Goal: Navigation & Orientation: Find specific page/section

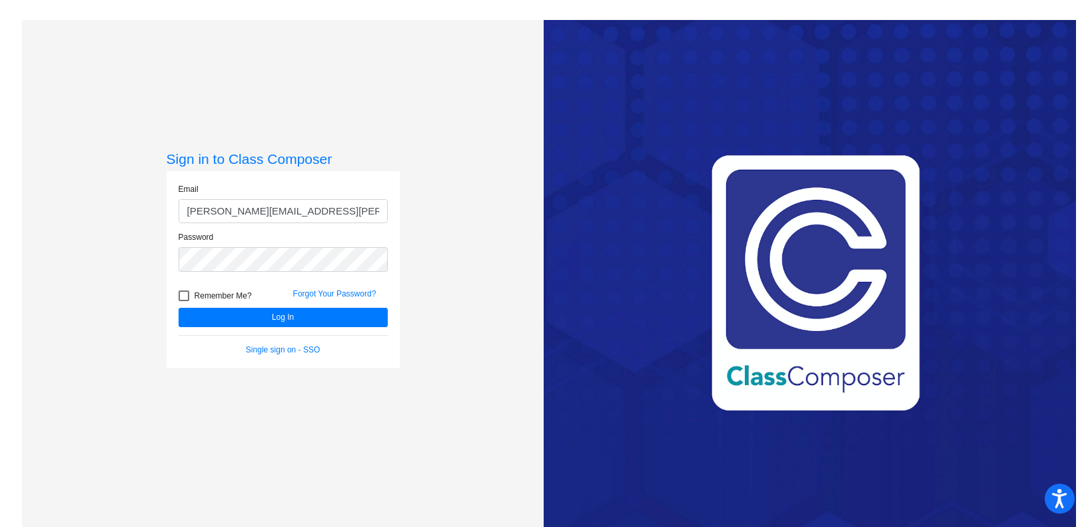
click at [278, 312] on button "Log In" at bounding box center [282, 317] width 209 height 19
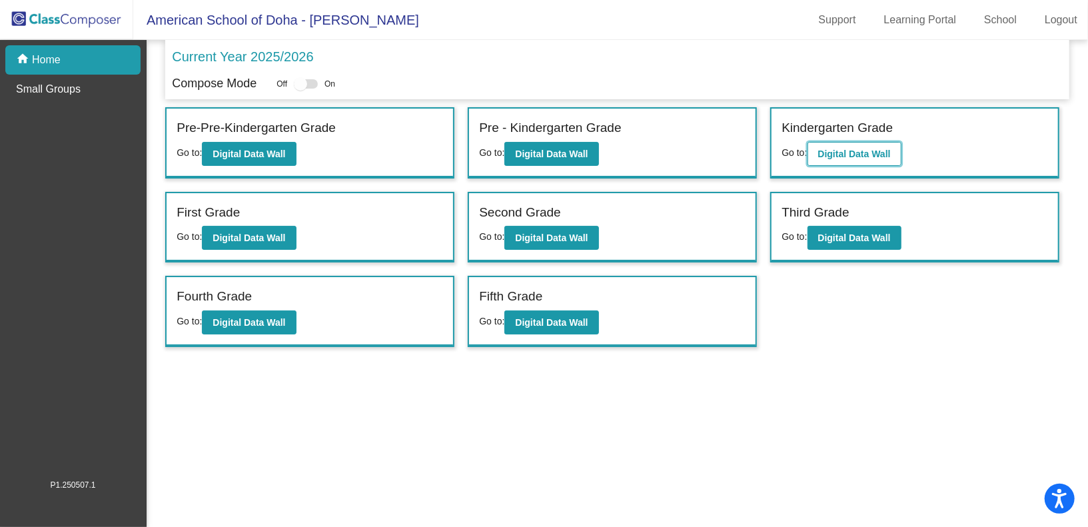
click at [880, 152] on b "Digital Data Wall" at bounding box center [854, 154] width 73 height 11
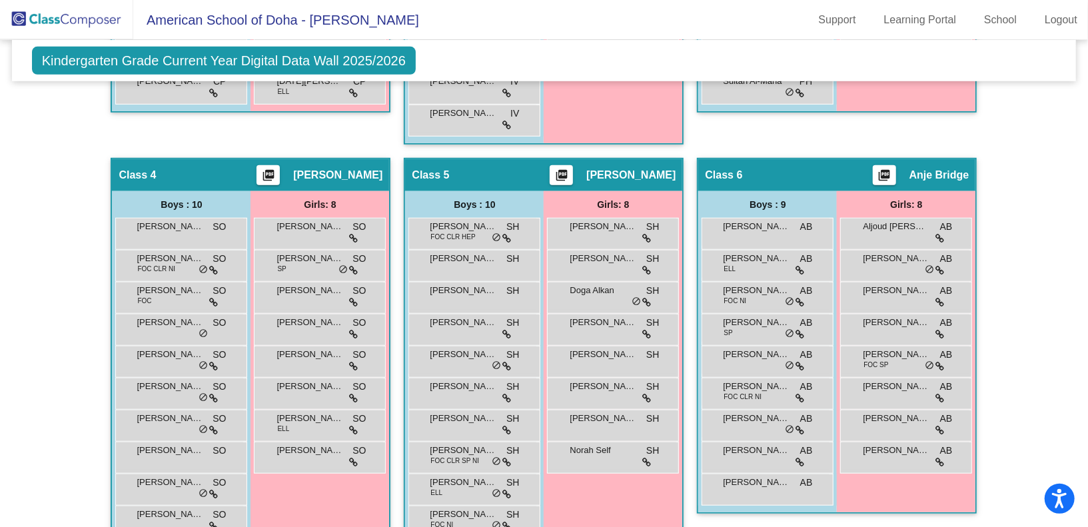
scroll to position [653, 0]
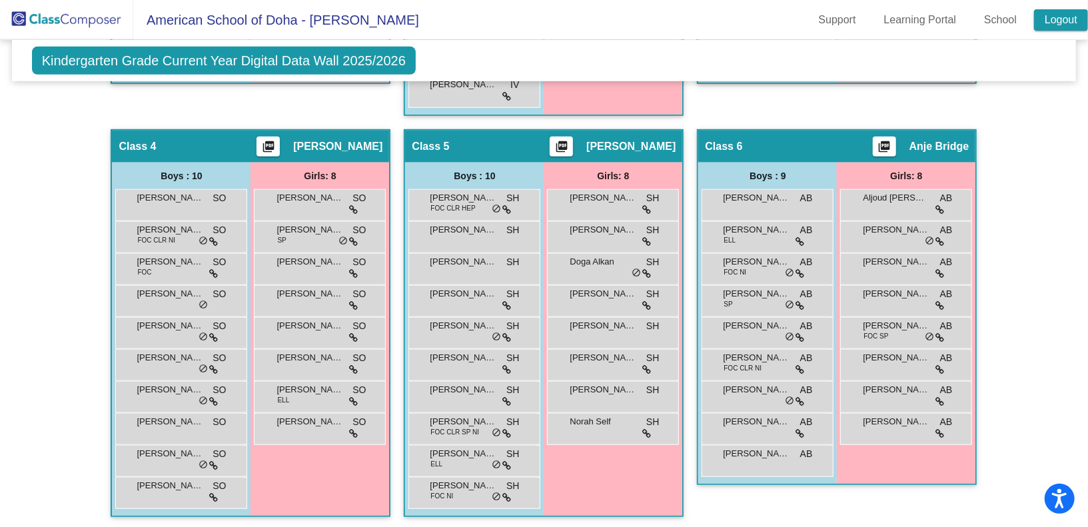
click at [1066, 13] on link "Logout" at bounding box center [1061, 19] width 54 height 21
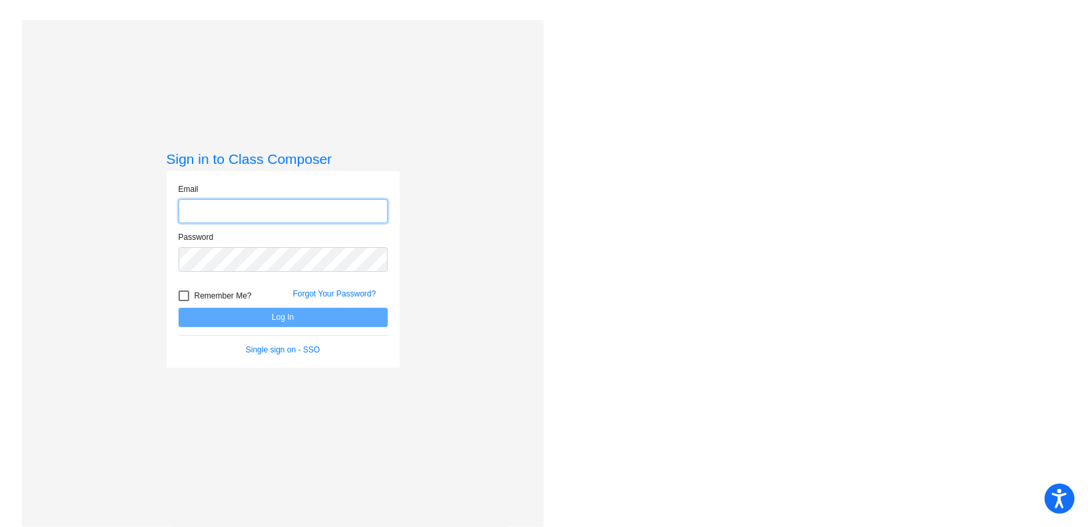
type input "[PERSON_NAME][EMAIL_ADDRESS][PERSON_NAME][DOMAIN_NAME]"
